Goal: Information Seeking & Learning: Understand process/instructions

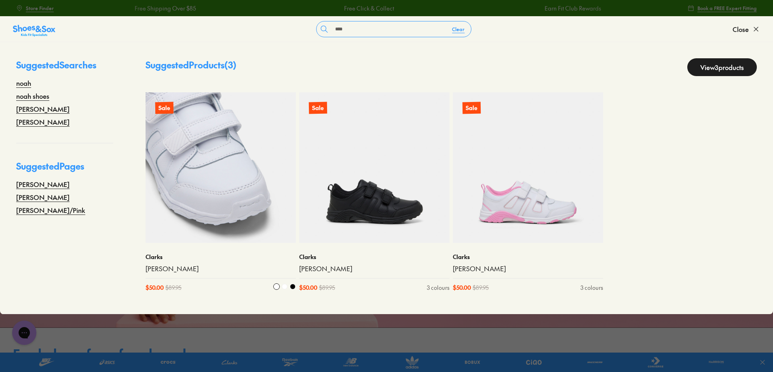
type input "****"
click at [231, 172] on img at bounding box center [221, 167] width 150 height 150
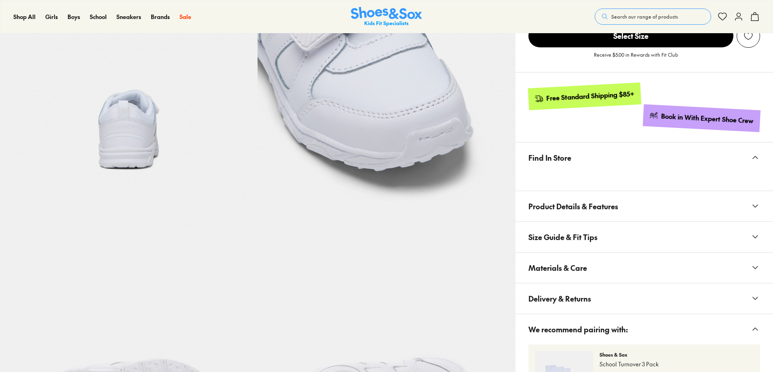
click at [608, 141] on div "Free Standard Shipping $85+ Book in With Expert Shoe Crew" at bounding box center [645, 107] width 258 height 70
click at [600, 162] on button "Find In Store" at bounding box center [645, 157] width 258 height 30
select select "*"
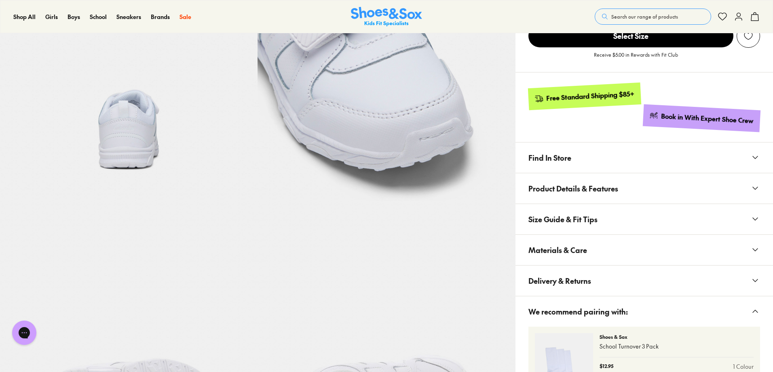
click at [617, 159] on button "Find In Store" at bounding box center [645, 157] width 258 height 30
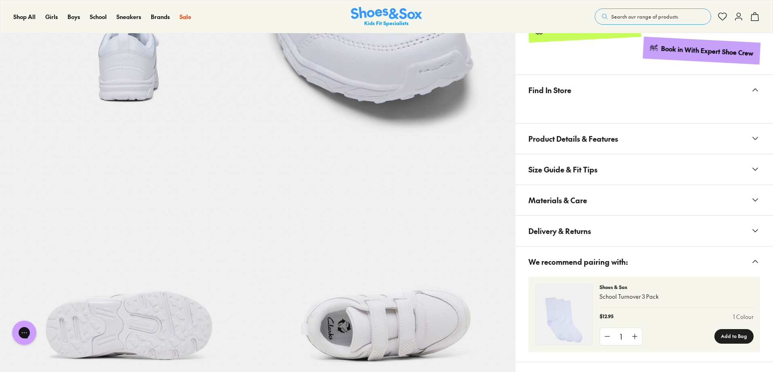
scroll to position [445, 0]
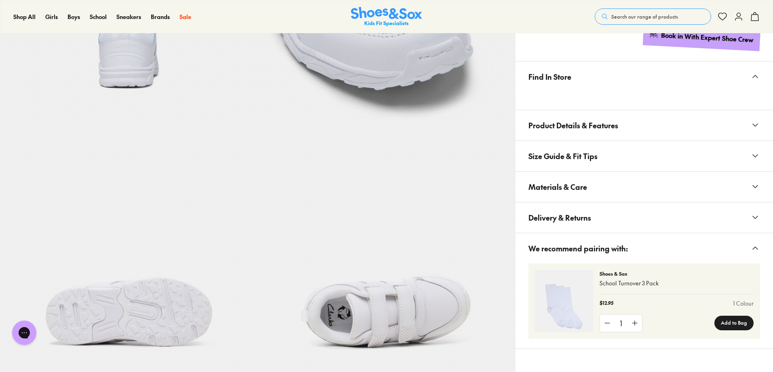
click at [591, 192] on button "Materials & Care" at bounding box center [645, 186] width 258 height 30
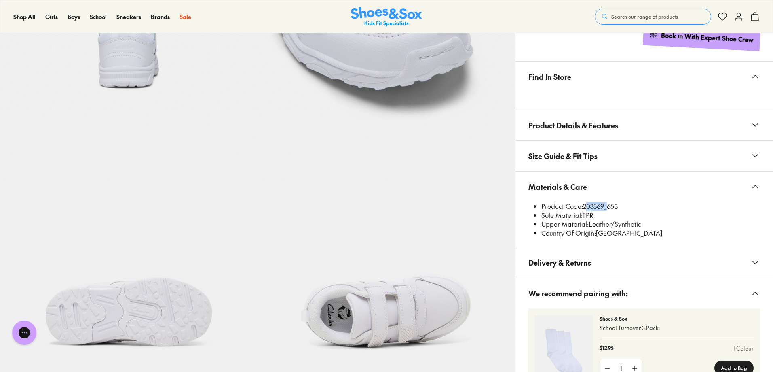
drag, startPoint x: 584, startPoint y: 205, endPoint x: 604, endPoint y: 207, distance: 20.7
click at [604, 207] on li "Product Code: 203369_653" at bounding box center [650, 206] width 219 height 9
copy li "203369"
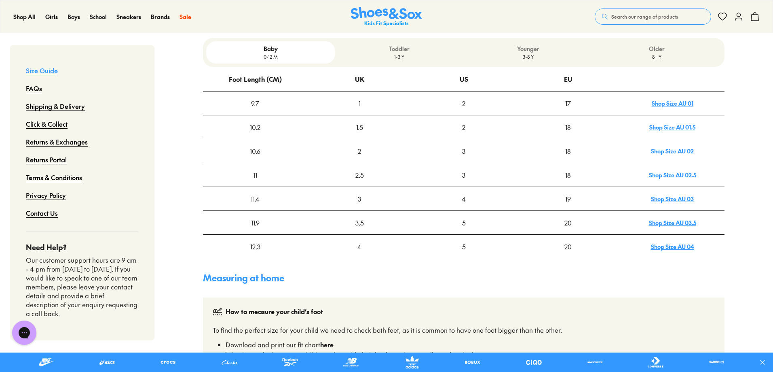
click at [390, 55] on p "1-3 Y" at bounding box center [399, 56] width 122 height 7
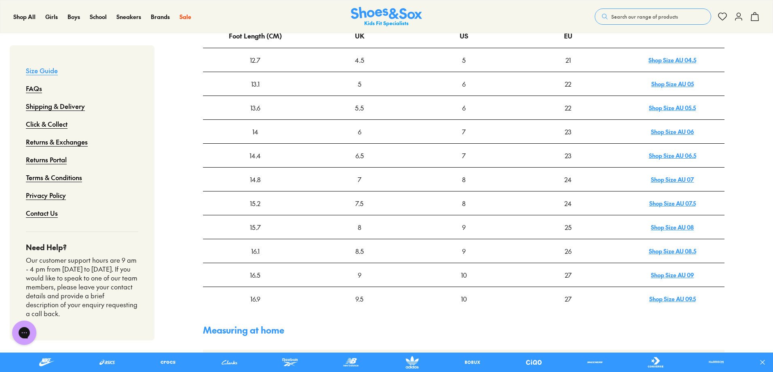
scroll to position [202, 0]
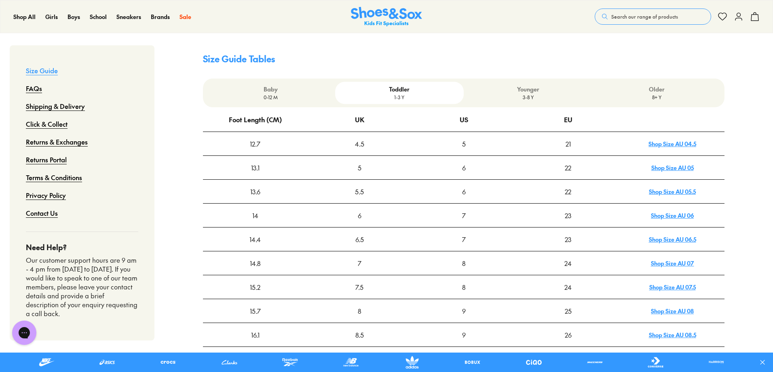
click at [518, 94] on p "3-8 Y" at bounding box center [528, 96] width 122 height 7
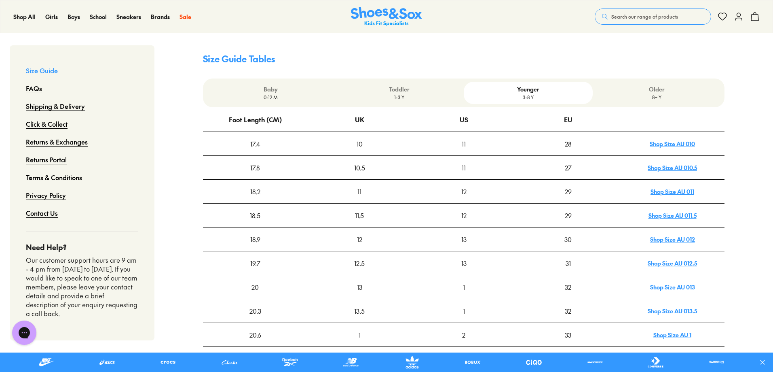
click at [387, 91] on p "Toddler" at bounding box center [399, 89] width 122 height 8
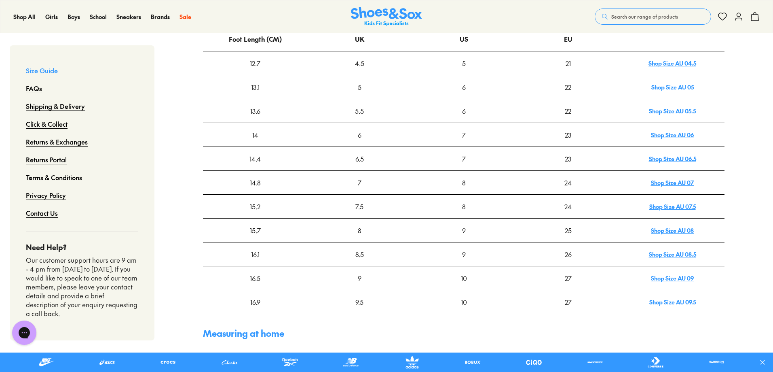
scroll to position [283, 0]
